Goal: Task Accomplishment & Management: Complete application form

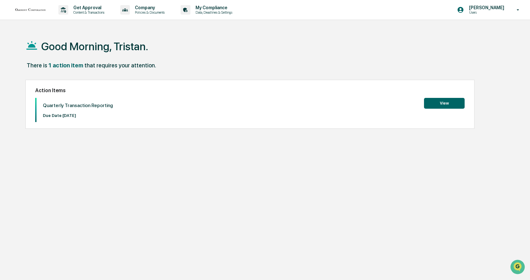
click at [454, 104] on button "View" at bounding box center [444, 103] width 41 height 11
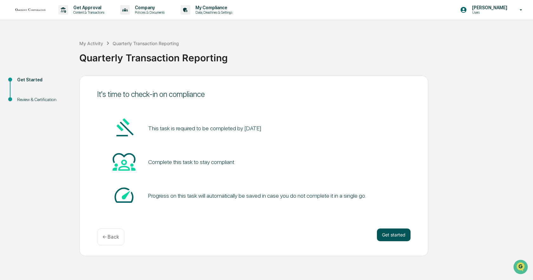
click at [395, 238] on button "Get started" at bounding box center [394, 234] width 34 height 13
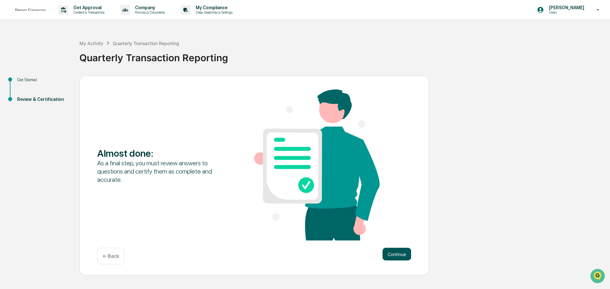
click at [402, 256] on button "Continue" at bounding box center [396, 254] width 29 height 13
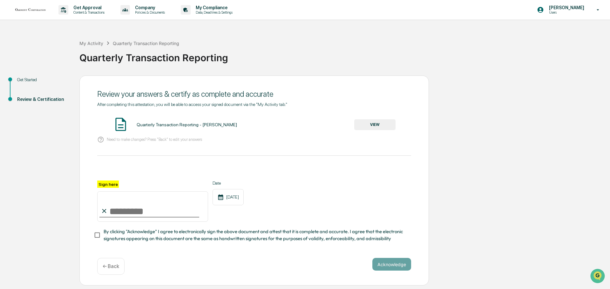
click at [374, 127] on button "VIEW" at bounding box center [374, 124] width 41 height 11
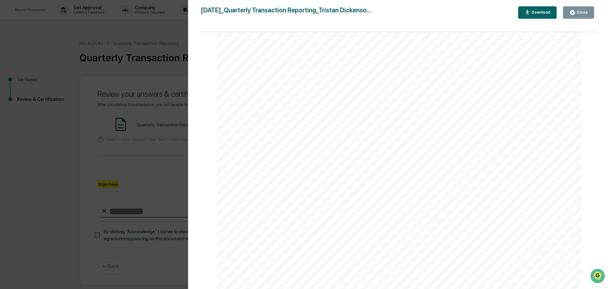
scroll to position [273, 0]
click at [530, 15] on div "Close" at bounding box center [581, 12] width 12 height 4
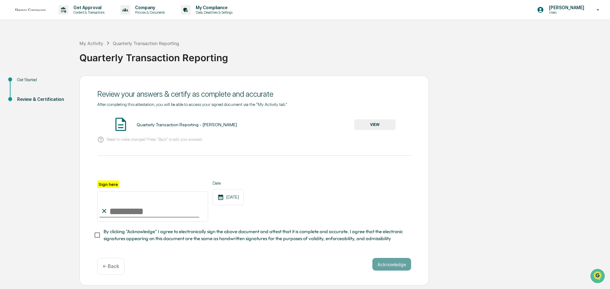
click at [112, 205] on input "Sign here" at bounding box center [152, 206] width 111 height 30
type input "**********"
click at [389, 269] on button "Acknowledge" at bounding box center [391, 264] width 39 height 13
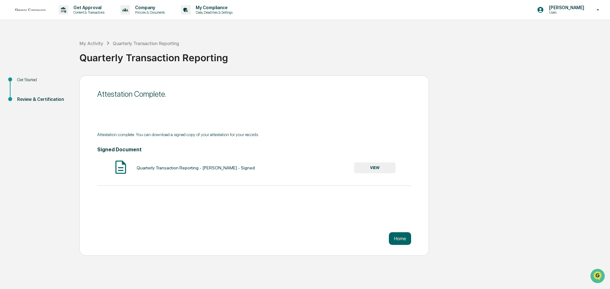
click at [367, 165] on button "VIEW" at bounding box center [374, 168] width 41 height 11
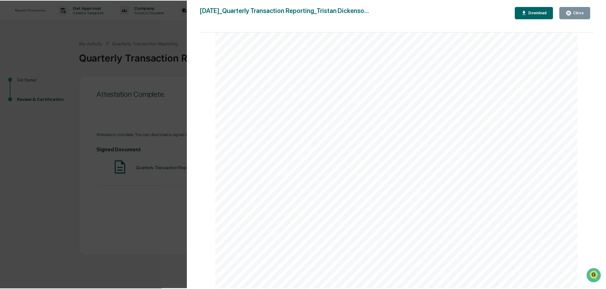
scroll to position [765, 0]
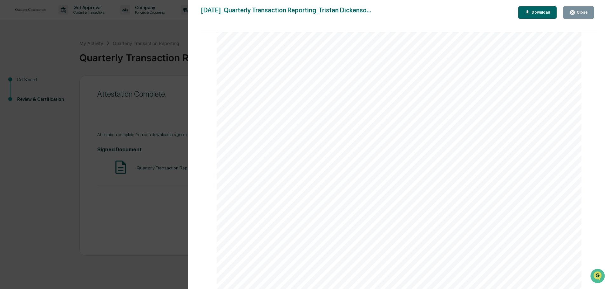
click at [94, 238] on div "Version History [DATE] 02:37 PM [PERSON_NAME] [DATE]_Quarterly Transaction Repo…" at bounding box center [305, 144] width 610 height 289
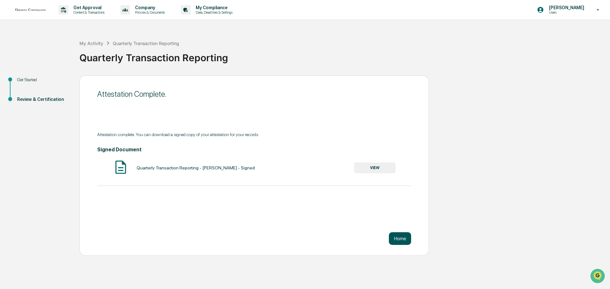
click at [401, 241] on button "Home" at bounding box center [400, 238] width 22 height 13
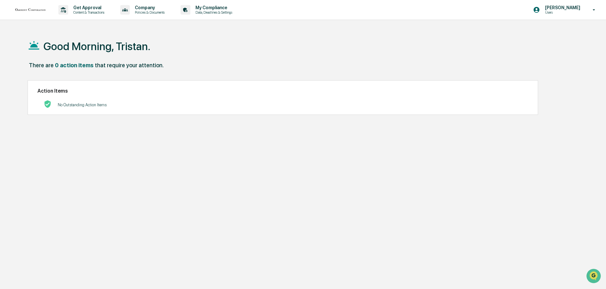
click at [53, 144] on div "Good Morning, Tristan. There are 0 action items that require your attention. Ac…" at bounding box center [300, 174] width 565 height 289
click at [89, 12] on p "Content & Transactions" at bounding box center [87, 12] width 39 height 4
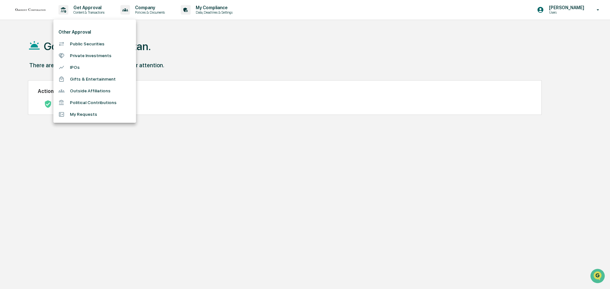
click at [87, 138] on div at bounding box center [305, 144] width 610 height 289
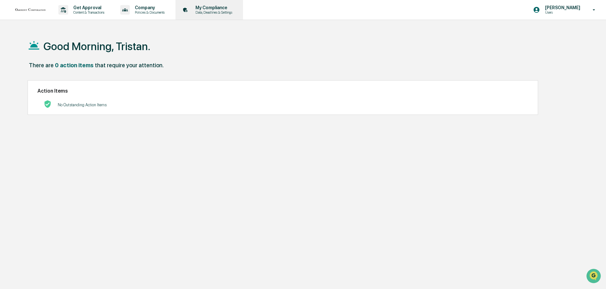
click at [209, 9] on p "My Compliance" at bounding box center [212, 7] width 45 height 5
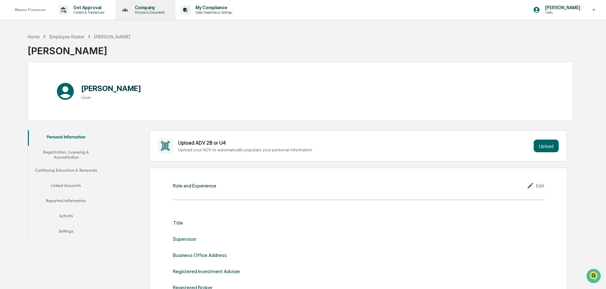
click at [155, 6] on p "Company" at bounding box center [149, 7] width 38 height 5
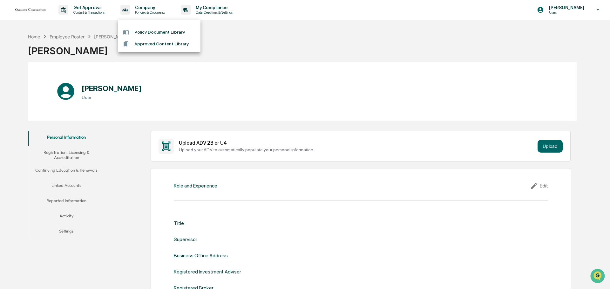
click at [325, 48] on div at bounding box center [305, 144] width 610 height 289
